Goal: Task Accomplishment & Management: Manage account settings

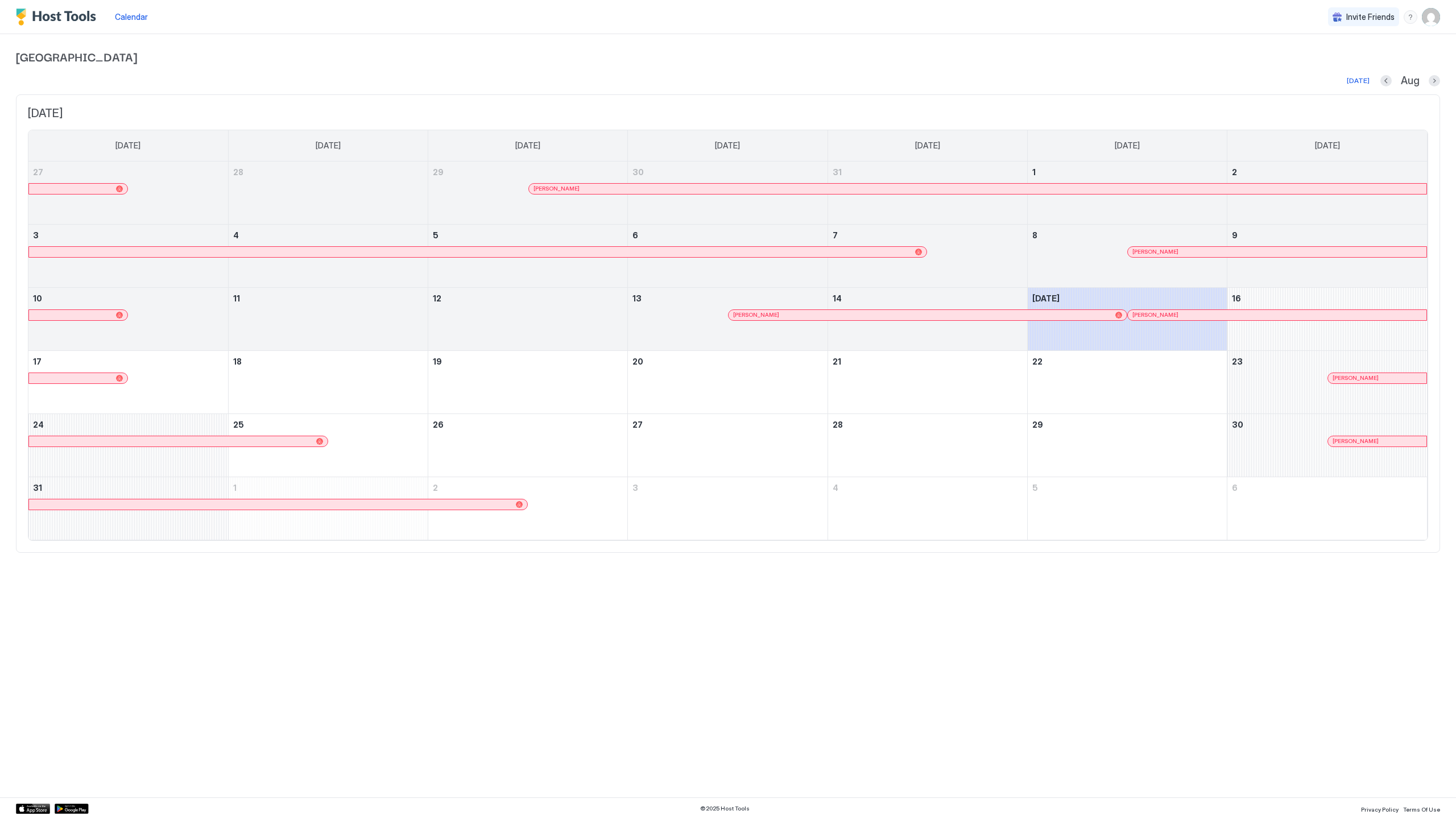
click at [787, 189] on div at bounding box center [787, 189] width 9 height 9
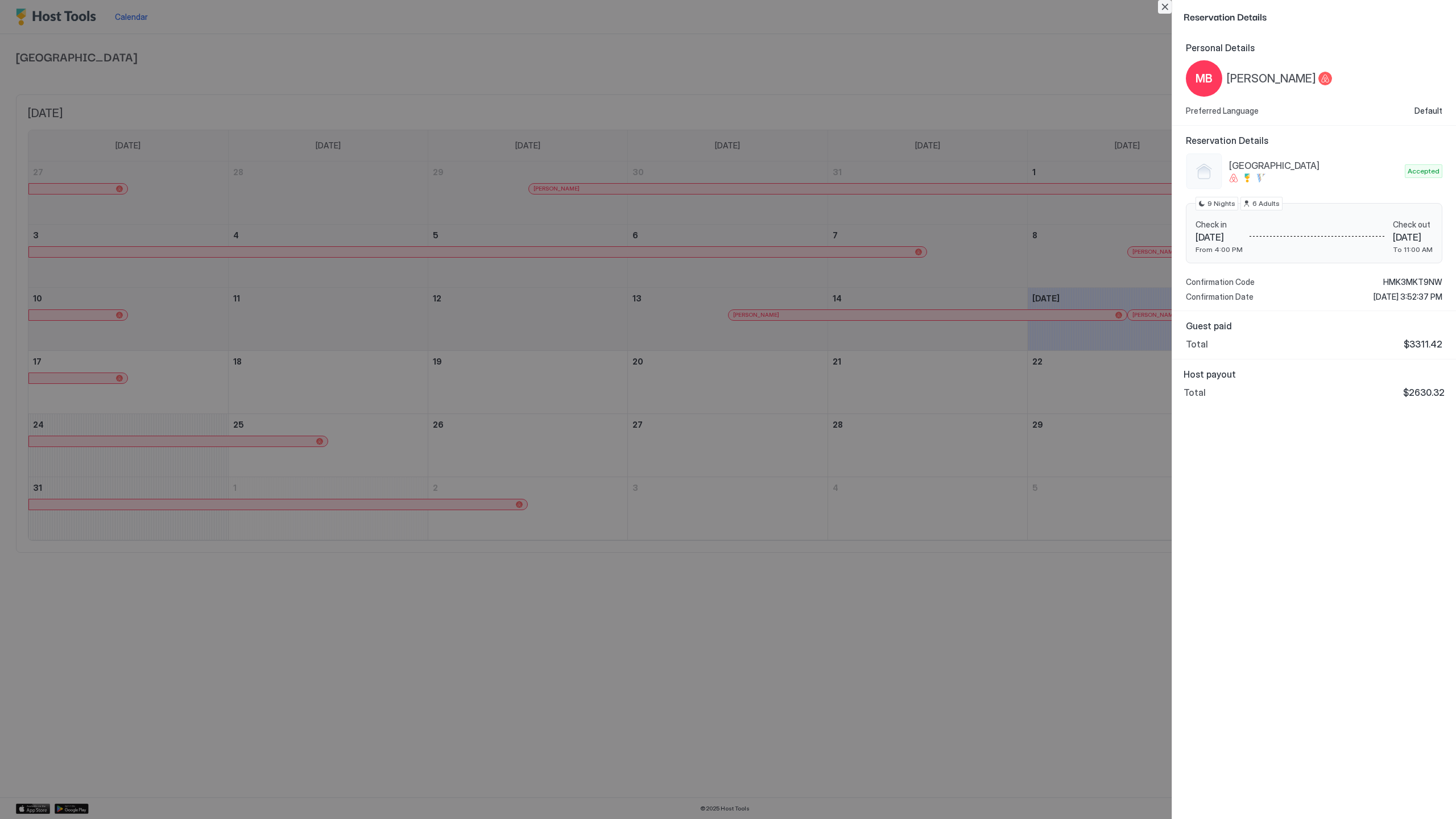
click at [1165, 7] on button "Close" at bounding box center [1164, 6] width 13 height 13
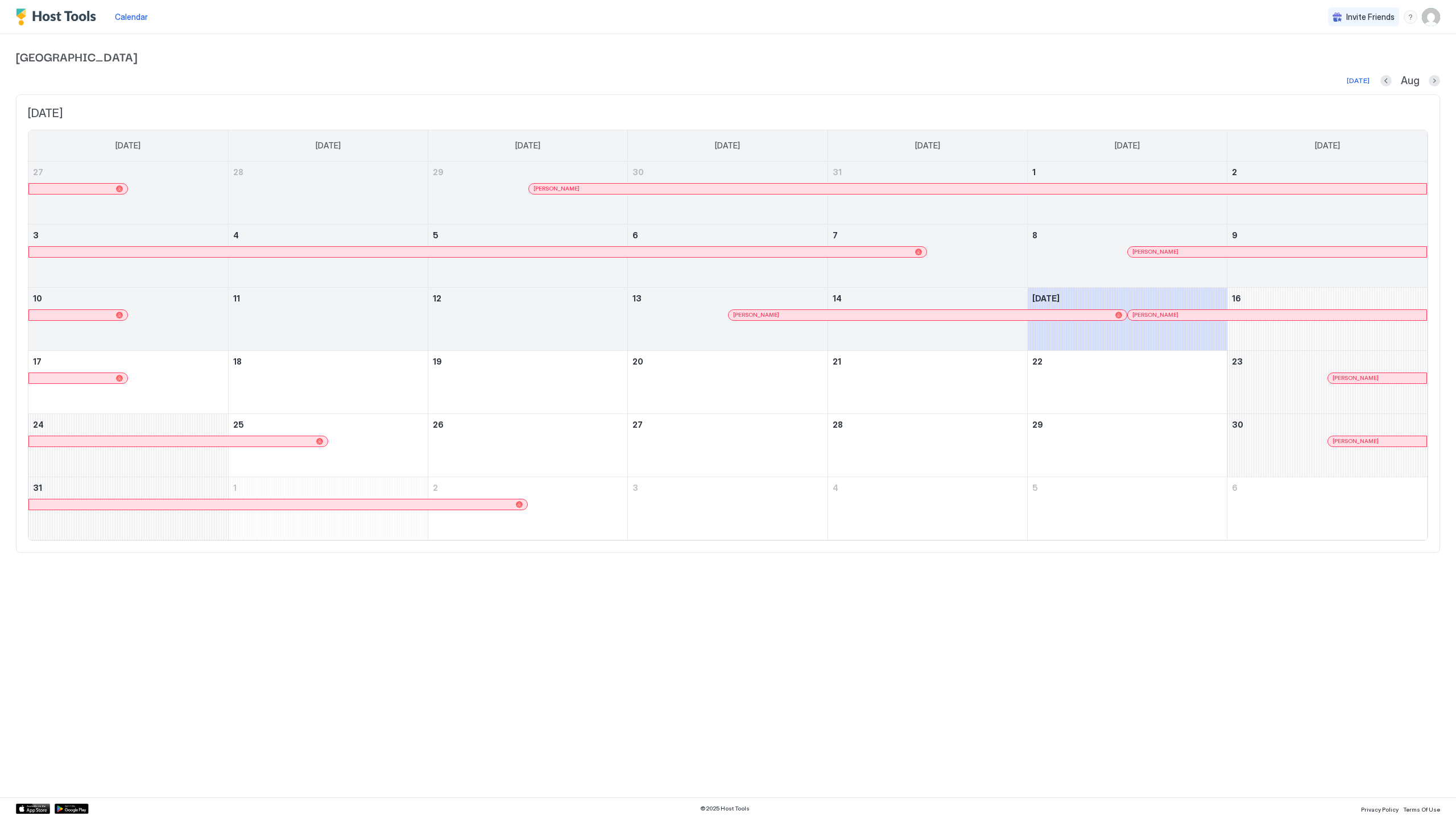
click at [973, 312] on div at bounding box center [973, 315] width 9 height 9
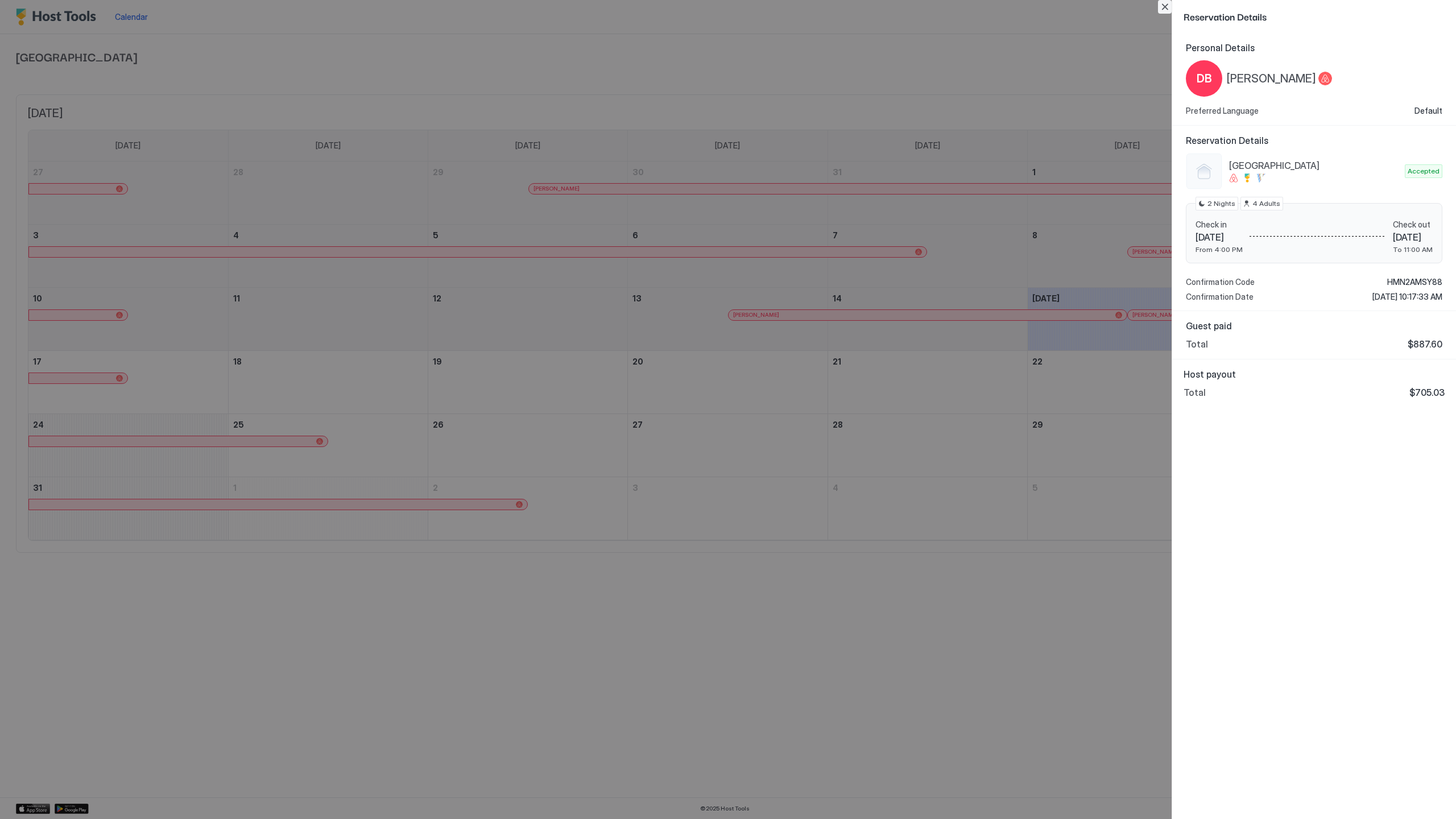
click at [1171, 9] on button "Close" at bounding box center [1164, 6] width 13 height 13
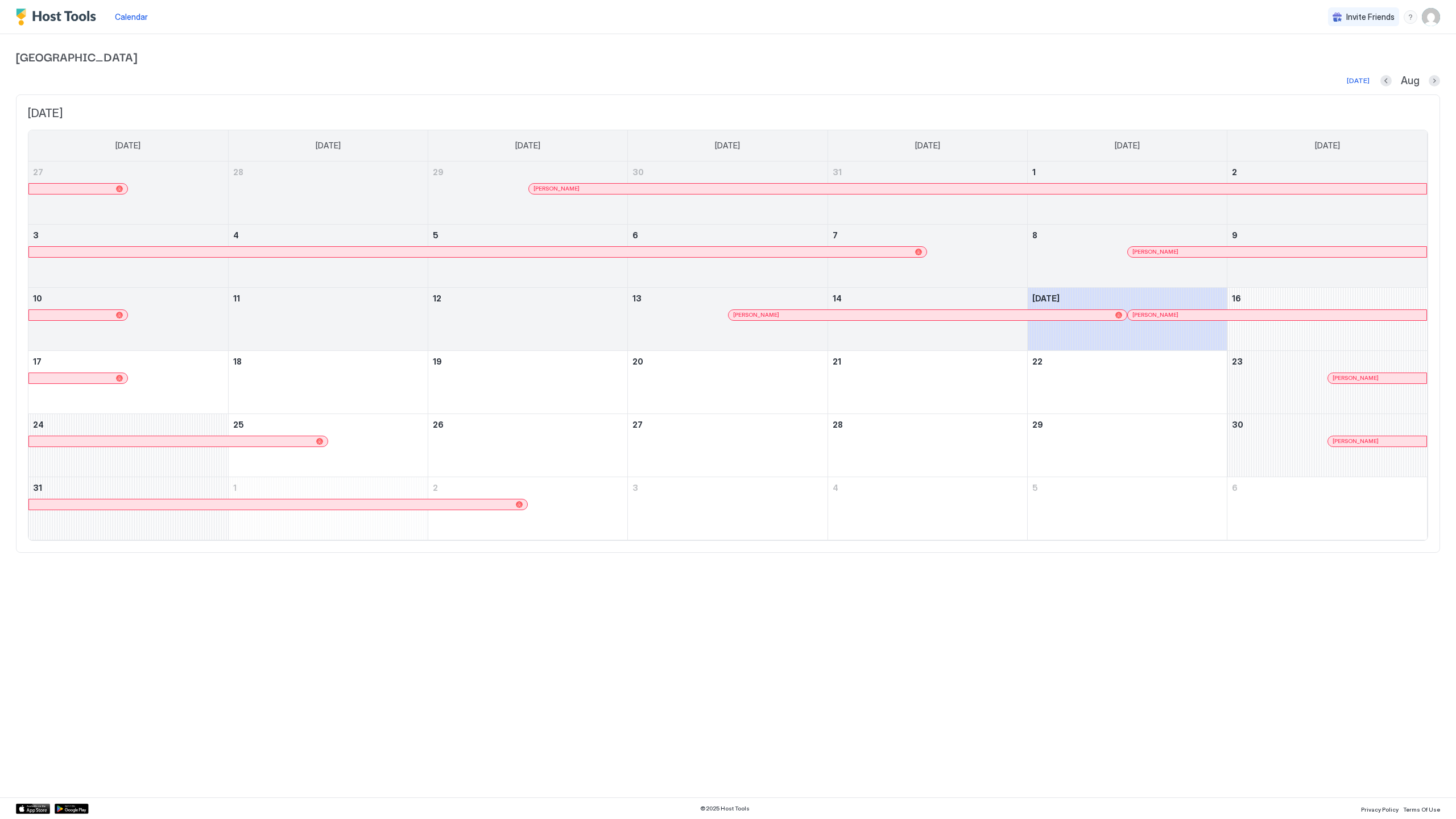
click at [1399, 442] on div at bounding box center [1399, 441] width 9 height 9
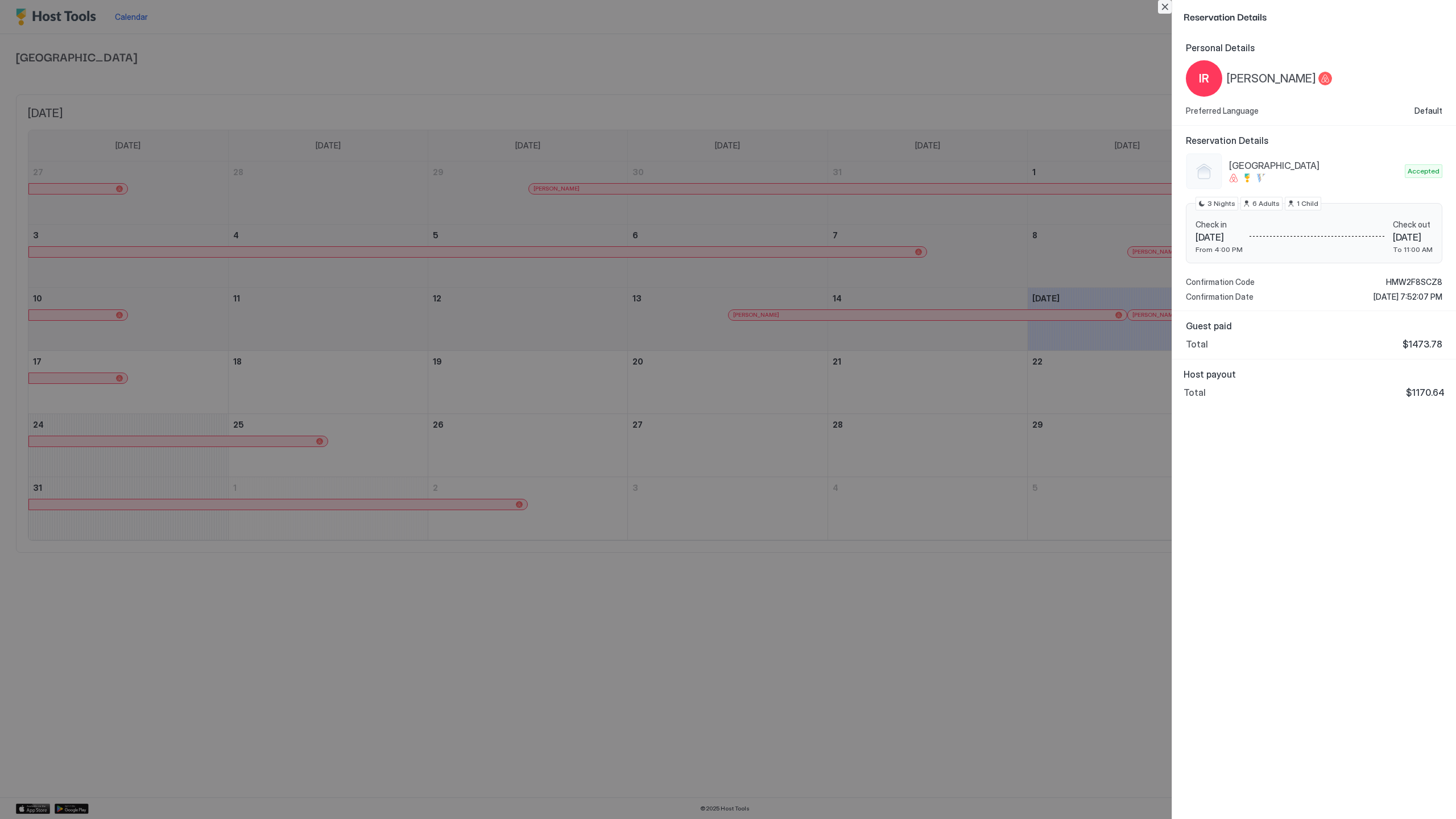
click at [1165, 8] on button "Close" at bounding box center [1164, 6] width 13 height 13
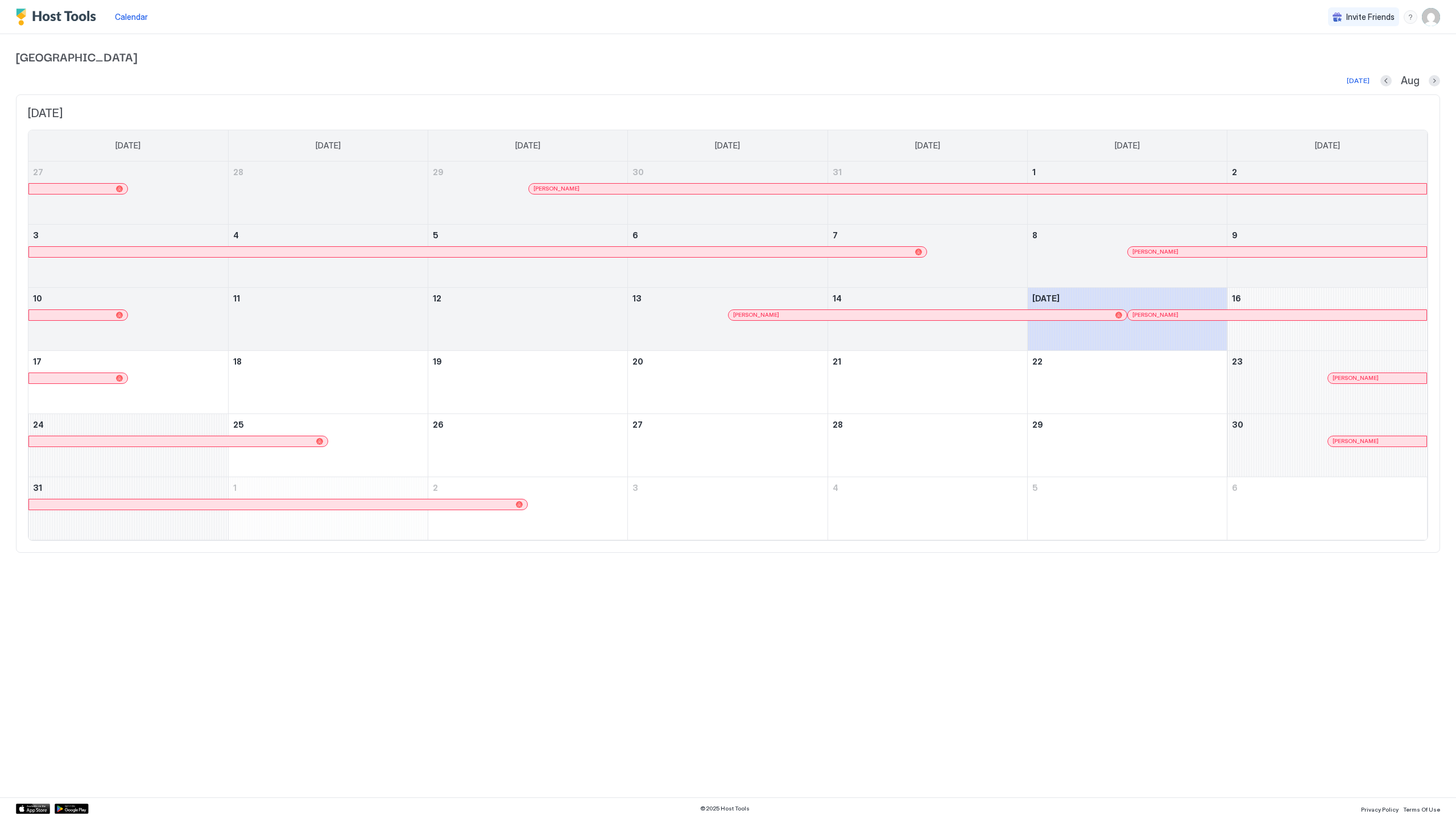
click at [1434, 19] on img "User profile" at bounding box center [1430, 17] width 18 height 18
click at [1402, 57] on div "Settings" at bounding box center [1367, 64] width 144 height 20
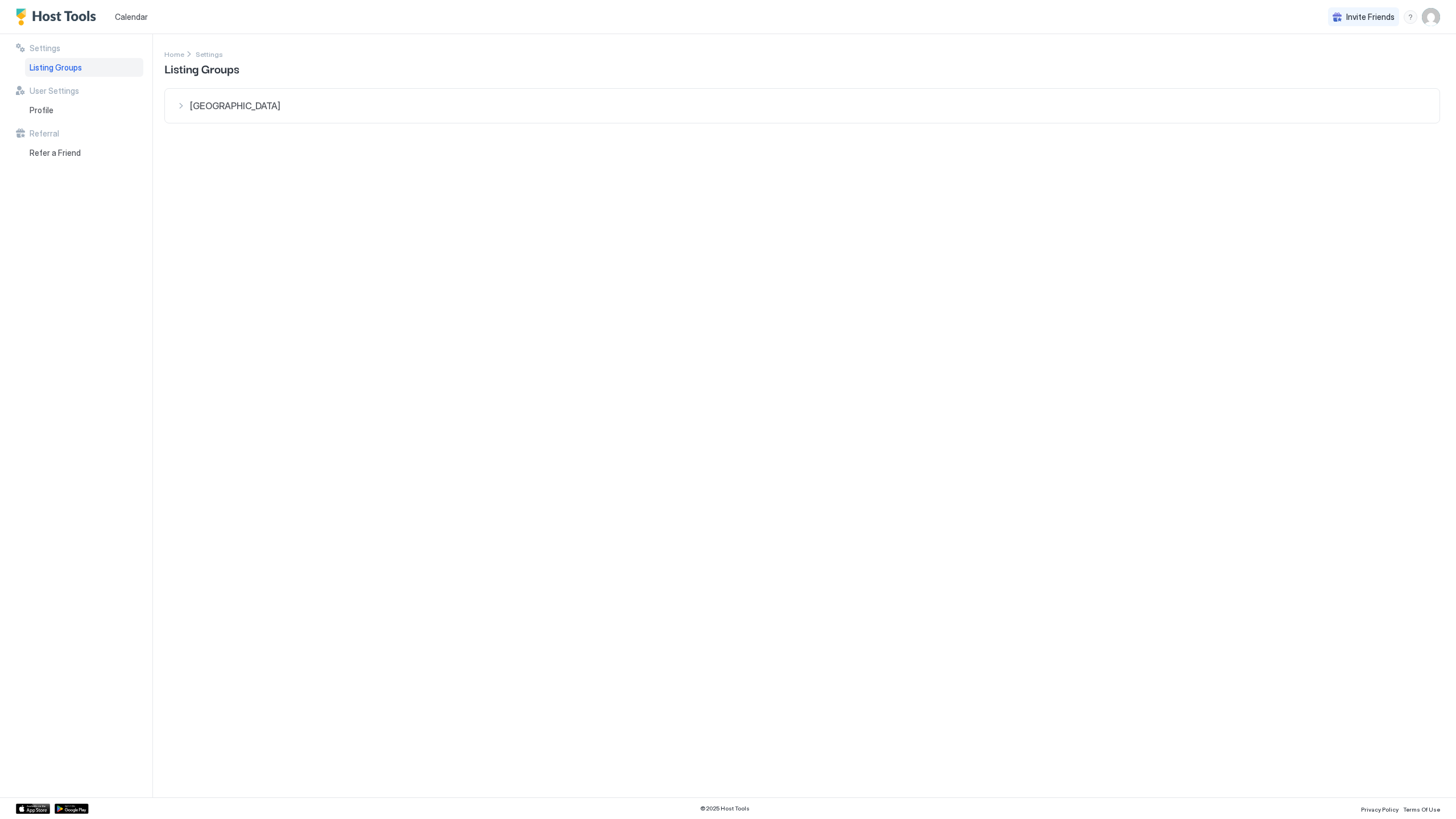
click at [140, 15] on span "Calendar" at bounding box center [131, 16] width 33 height 10
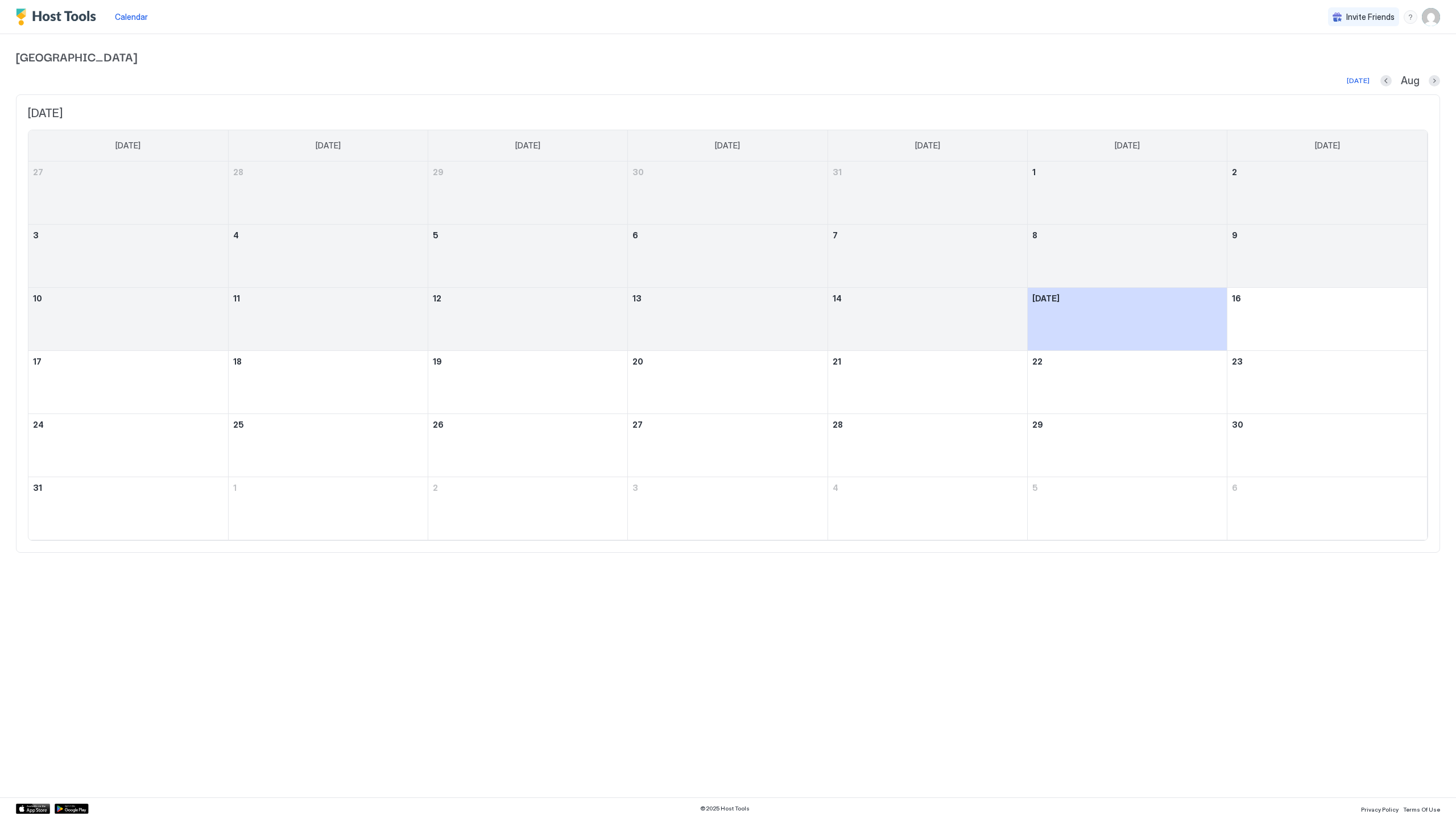
click at [112, 20] on div "Calendar" at bounding box center [131, 17] width 42 height 21
click at [64, 11] on img "Host Tools Logo" at bounding box center [58, 17] width 85 height 17
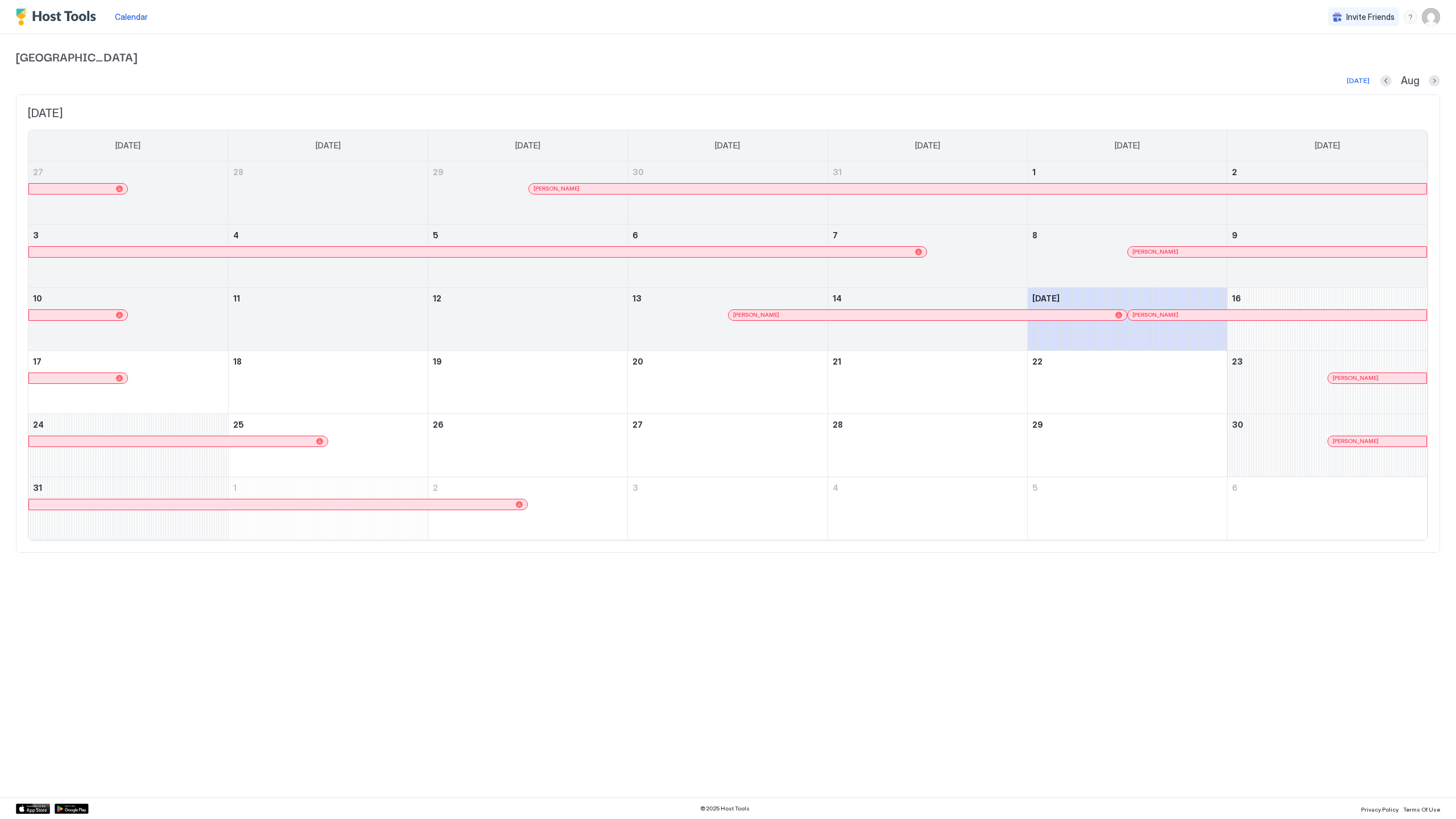
click at [1433, 18] on div "Calendar Invite Friends CB" at bounding box center [728, 17] width 1456 height 34
click at [1433, 18] on img "User profile" at bounding box center [1430, 17] width 18 height 18
click at [1387, 83] on div "Logout" at bounding box center [1367, 83] width 135 height 11
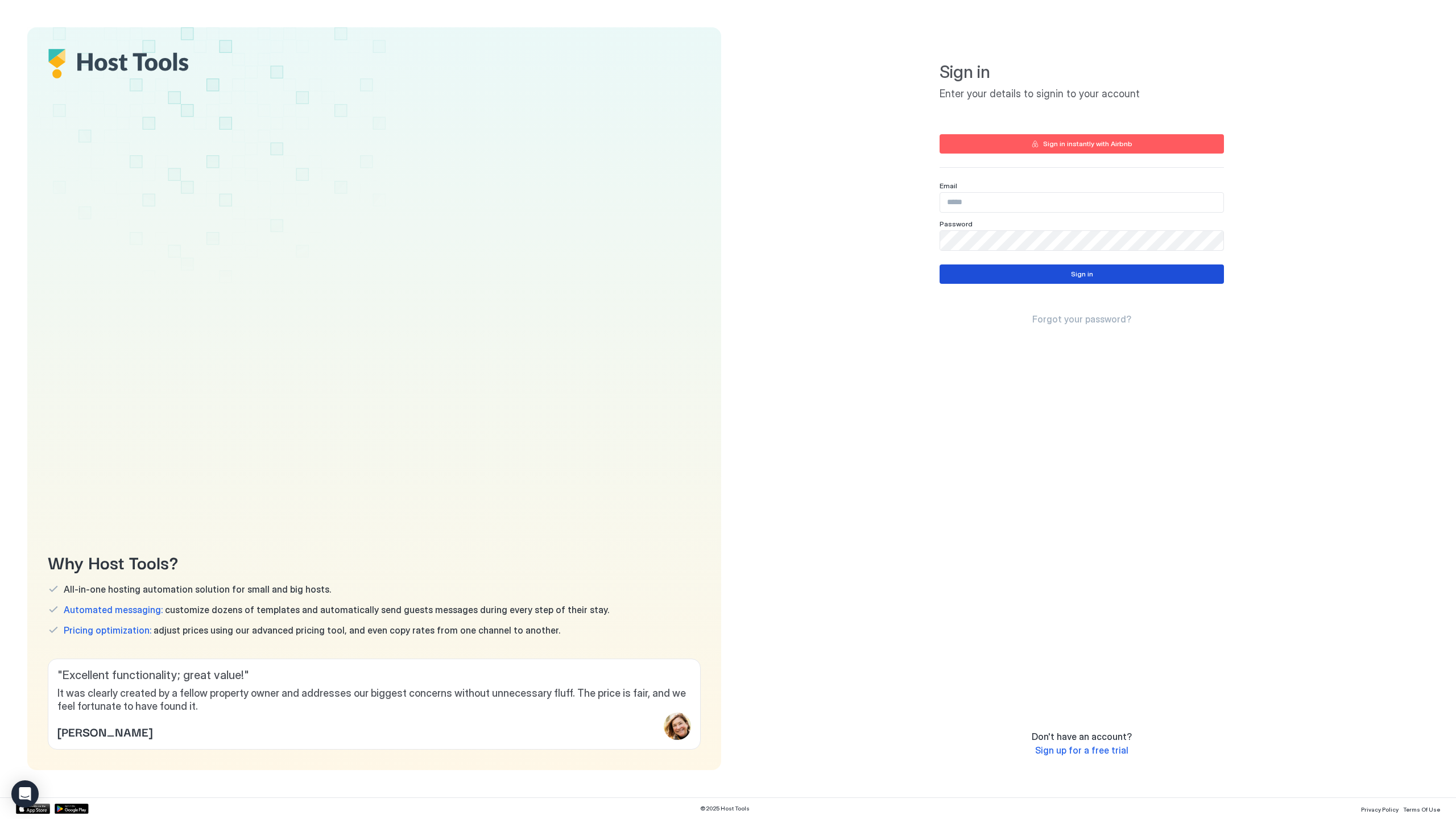
type input "**********"
click at [1090, 288] on div "Sign in Forgot your password?" at bounding box center [1081, 295] width 284 height 61
click at [1092, 277] on button "Sign in" at bounding box center [1081, 274] width 284 height 19
